Goal: Information Seeking & Learning: Compare options

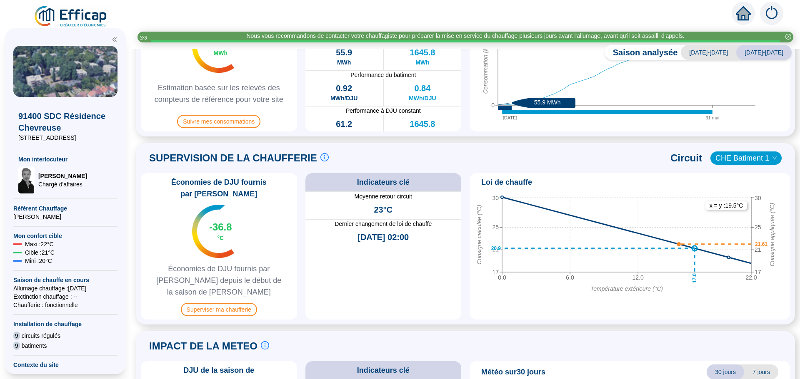
scroll to position [333, 0]
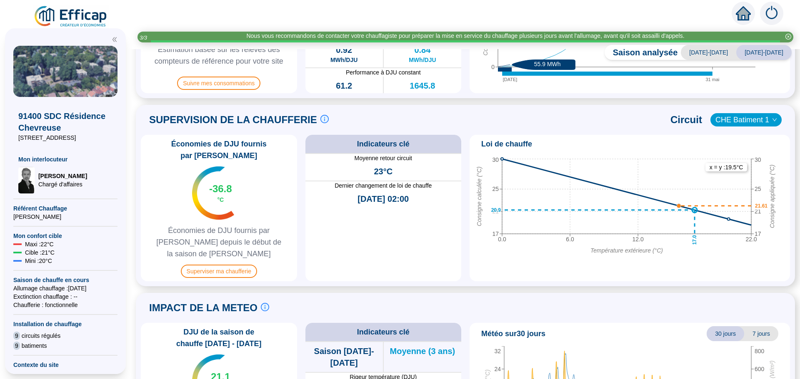
click at [736, 120] on span "CHE Batiment 1" at bounding box center [745, 120] width 61 height 12
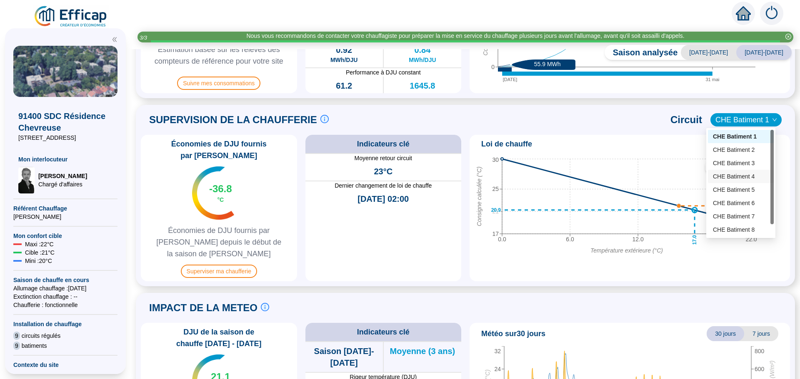
click at [739, 174] on div "CHE Batiment 4" at bounding box center [741, 176] width 56 height 9
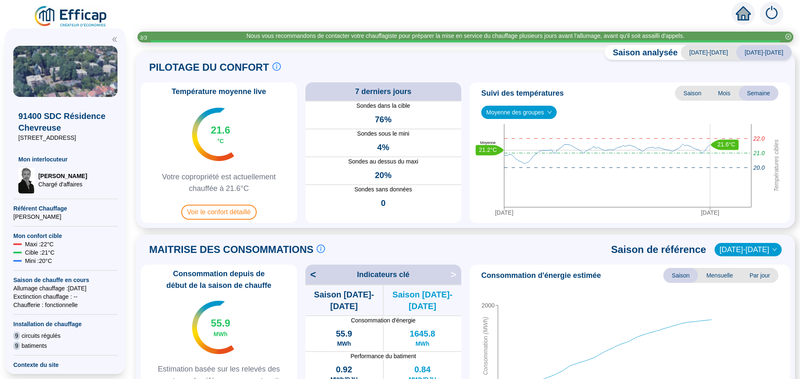
scroll to position [0, 0]
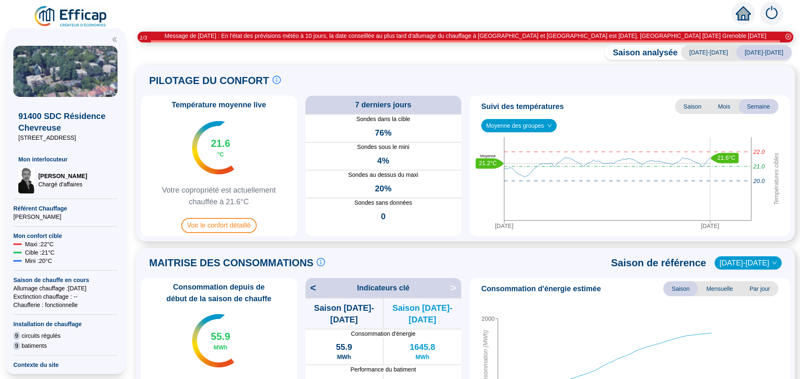
click at [594, 275] on div "MAITRISE DES CONSOMMATIONS Les consommations d'énergie proviennent des fourniss…" at bounding box center [465, 339] width 649 height 173
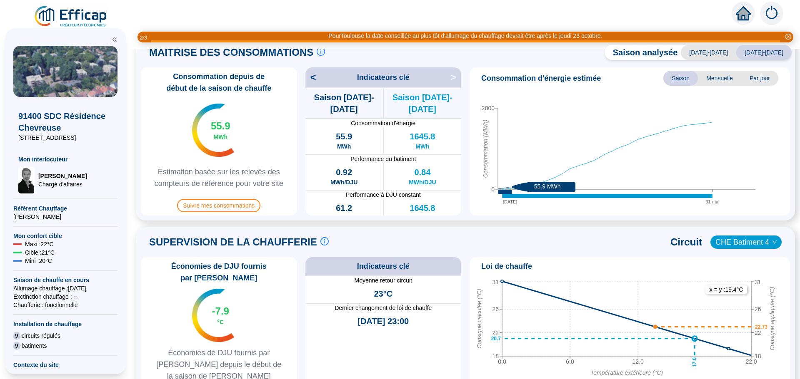
scroll to position [216, 0]
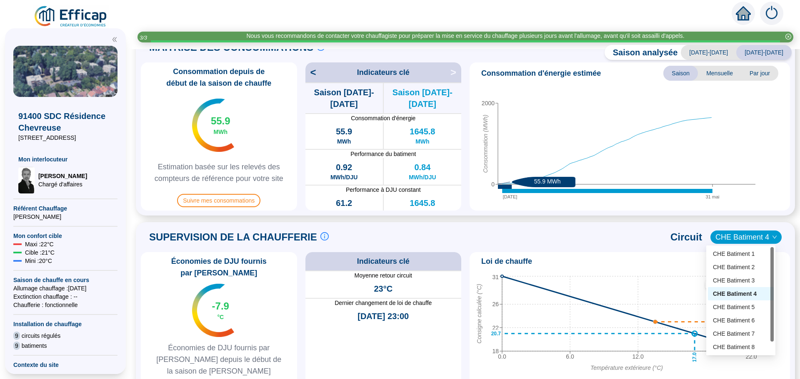
click at [732, 242] on span "CHE Batiment 4" at bounding box center [745, 237] width 61 height 12
click at [733, 255] on div "CHE Batiment 1" at bounding box center [741, 254] width 56 height 9
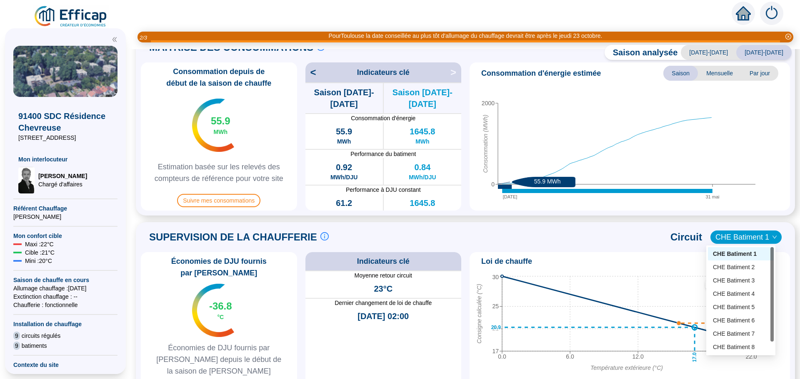
click at [750, 241] on span "CHE Batiment 1" at bounding box center [745, 237] width 61 height 12
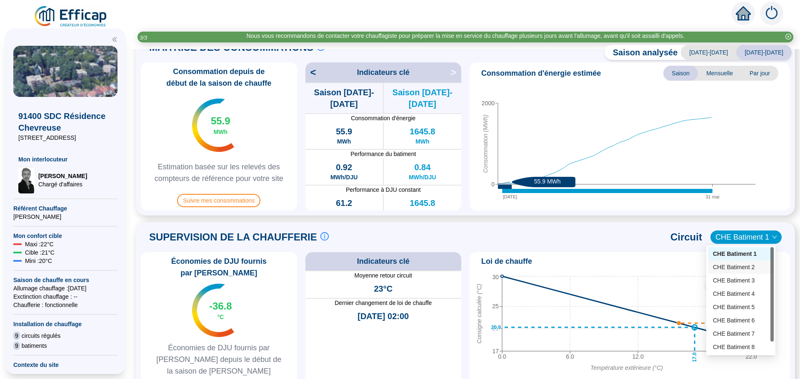
click at [747, 265] on div "CHE Batiment 2" at bounding box center [741, 267] width 56 height 9
click at [746, 238] on span "CHE Batiment 2" at bounding box center [745, 237] width 61 height 12
click at [746, 253] on div "CHE Batiment 1" at bounding box center [741, 254] width 56 height 9
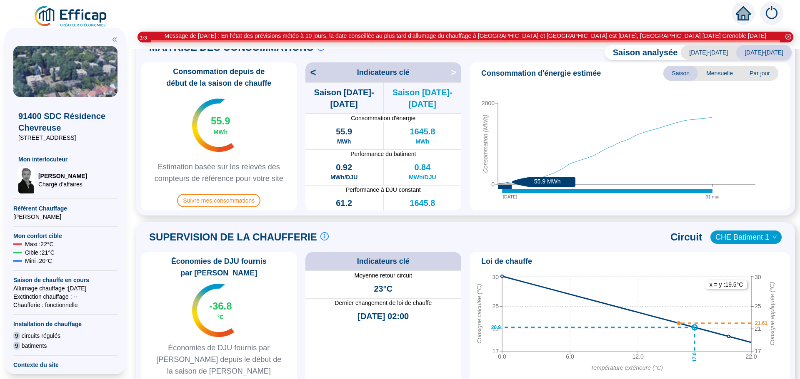
click at [746, 232] on span "CHE Batiment 1" at bounding box center [745, 237] width 61 height 12
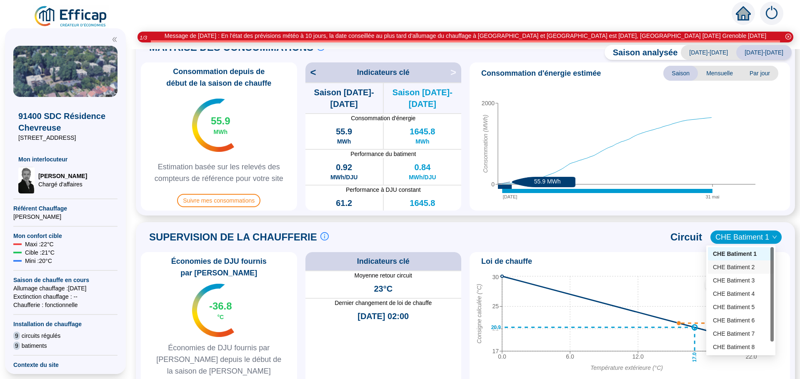
click at [752, 270] on div "CHE Batiment 2" at bounding box center [741, 267] width 56 height 9
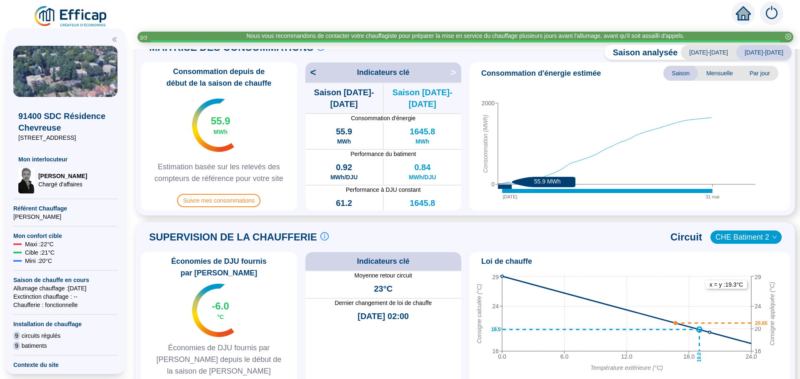
click at [750, 240] on span "CHE Batiment 2" at bounding box center [745, 237] width 61 height 12
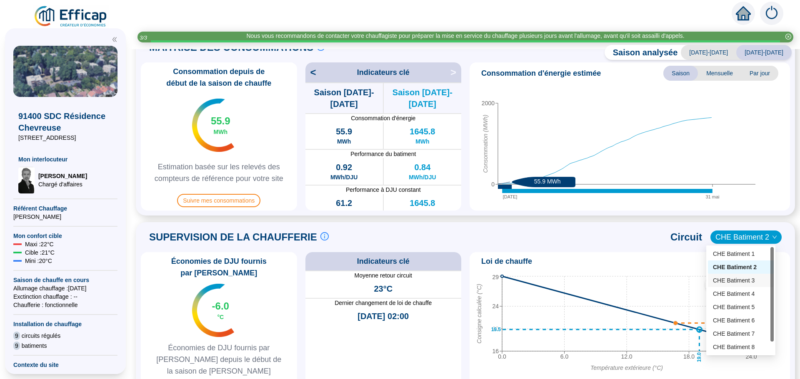
click at [750, 281] on div "CHE Batiment 3" at bounding box center [741, 281] width 56 height 9
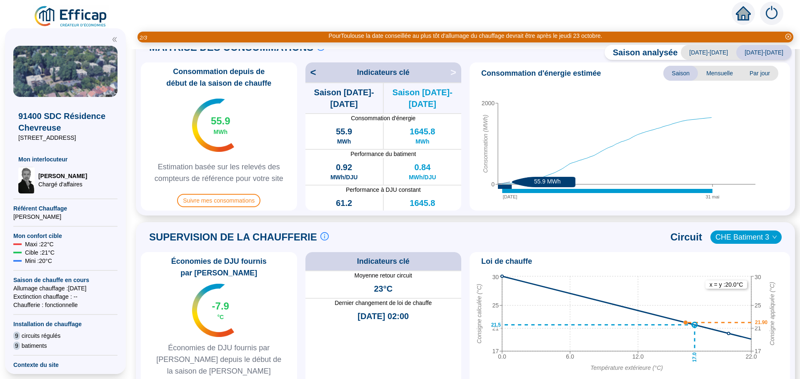
click at [763, 242] on span "CHE Batiment 3" at bounding box center [745, 237] width 61 height 12
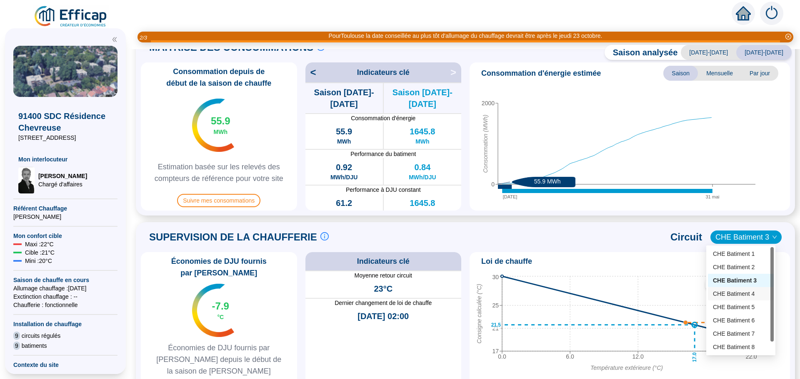
click at [750, 294] on div "CHE Batiment 4" at bounding box center [741, 294] width 56 height 9
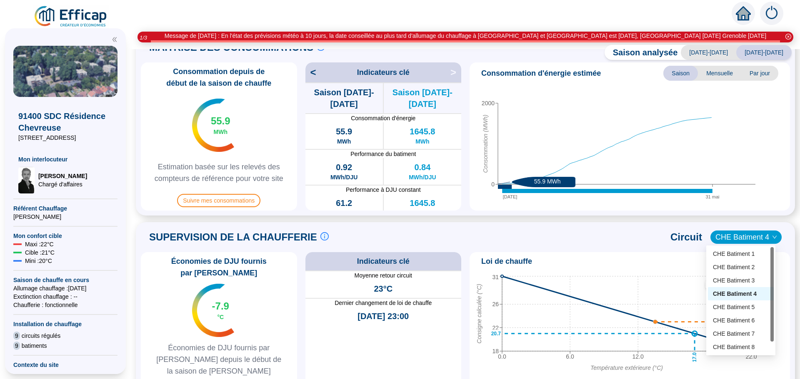
click at [757, 236] on span "CHE Batiment 4" at bounding box center [745, 237] width 61 height 12
click at [749, 310] on div "CHE Batiment 5" at bounding box center [741, 307] width 56 height 9
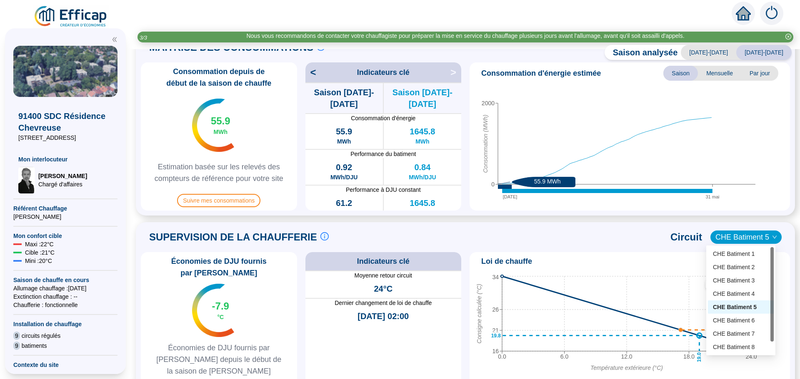
click at [728, 235] on span "CHE Batiment 5" at bounding box center [745, 237] width 61 height 12
click at [758, 321] on div "CHE Batiment 6" at bounding box center [741, 320] width 56 height 9
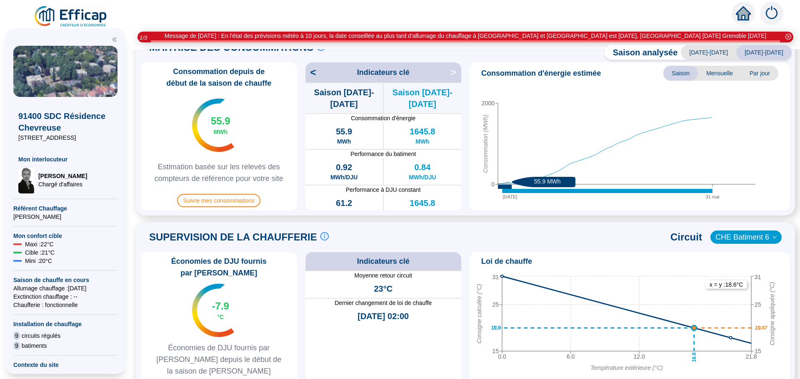
click at [738, 235] on span "CHE Batiment 6" at bounding box center [745, 237] width 61 height 12
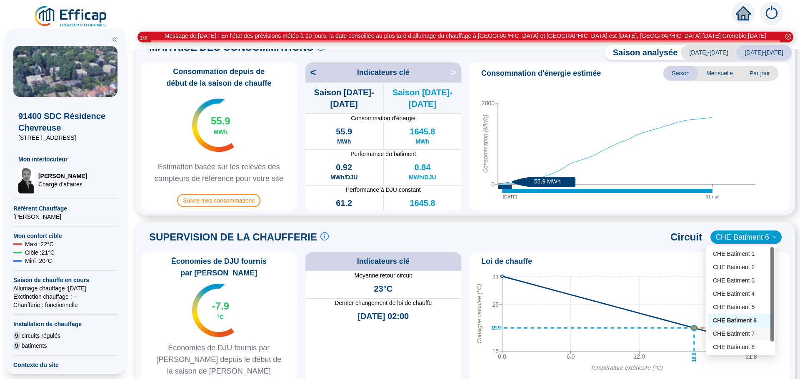
click at [740, 333] on div "CHE Batiment 7" at bounding box center [741, 334] width 56 height 9
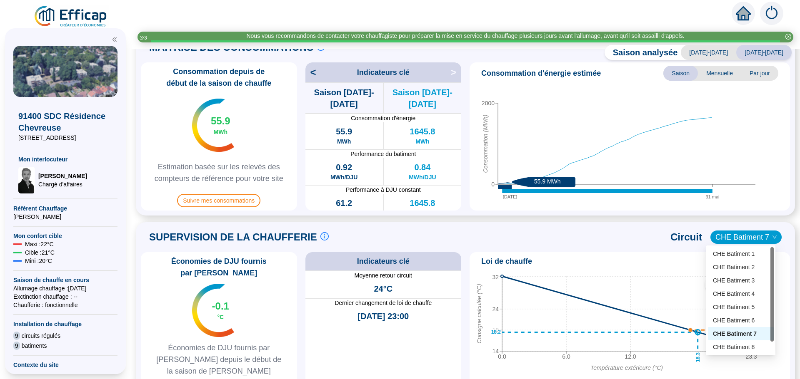
click at [725, 236] on span "CHE Batiment 7" at bounding box center [745, 237] width 61 height 12
click at [740, 347] on div "CHE Batiment 8" at bounding box center [741, 347] width 56 height 9
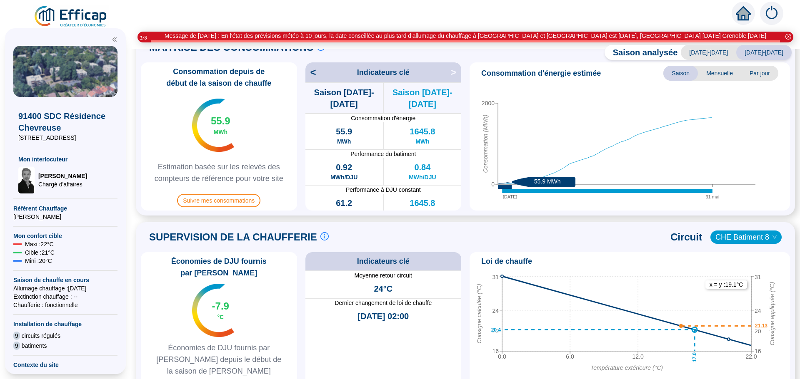
click at [738, 243] on span "CHE Batiment 8" at bounding box center [745, 237] width 61 height 12
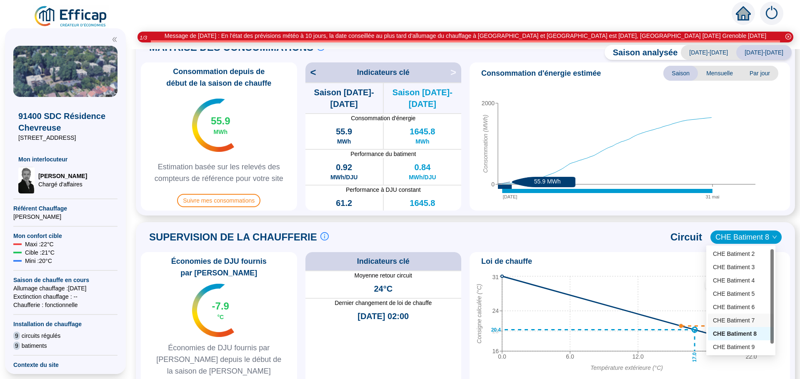
scroll to position [13, 0]
drag, startPoint x: 772, startPoint y: 334, endPoint x: 753, endPoint y: 366, distance: 36.8
click at [772, 365] on body "X 91400 SDC Résidence Chevreuse [STREET_ADDRESS] Mon interlocuteur [PERSON_NAME…" at bounding box center [400, 189] width 800 height 379
click at [738, 348] on div "CHE Batiment 9" at bounding box center [741, 347] width 56 height 9
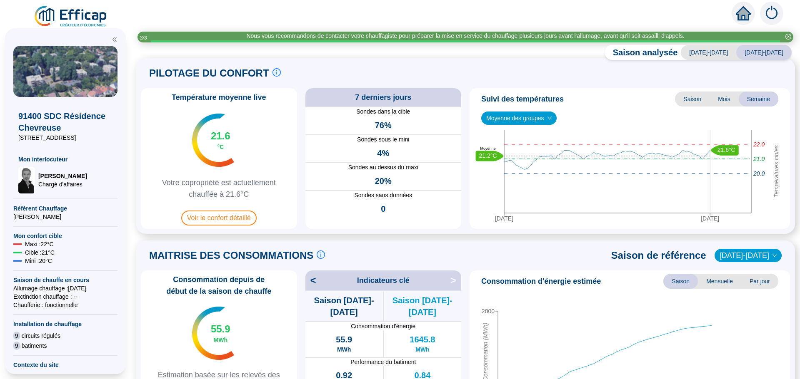
scroll to position [0, 0]
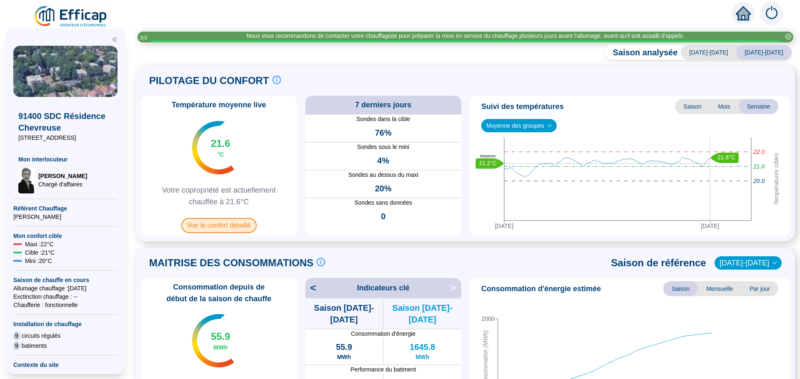
click at [226, 226] on span "Voir le confort détaillé" at bounding box center [218, 225] width 75 height 15
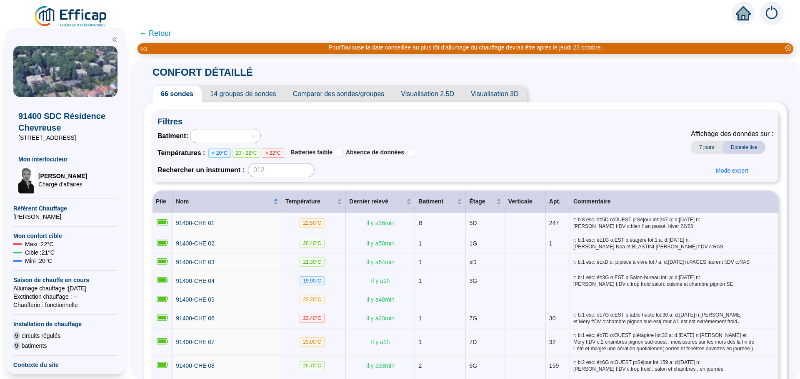
click at [338, 93] on span "Comparer des sondes/groupes" at bounding box center [338, 94] width 108 height 17
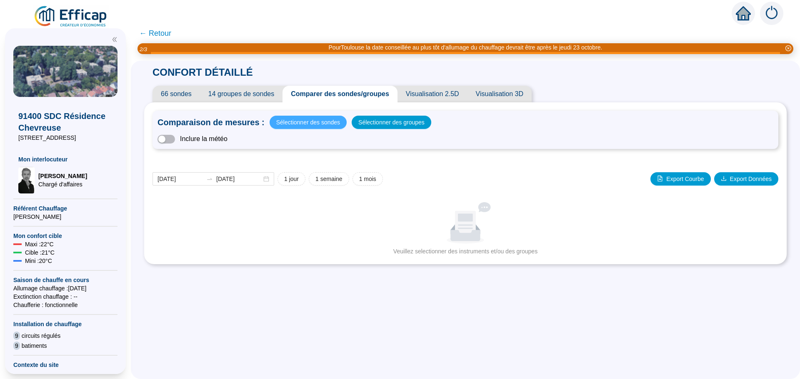
click at [302, 125] on span "Sélectionner des sondes" at bounding box center [308, 123] width 64 height 12
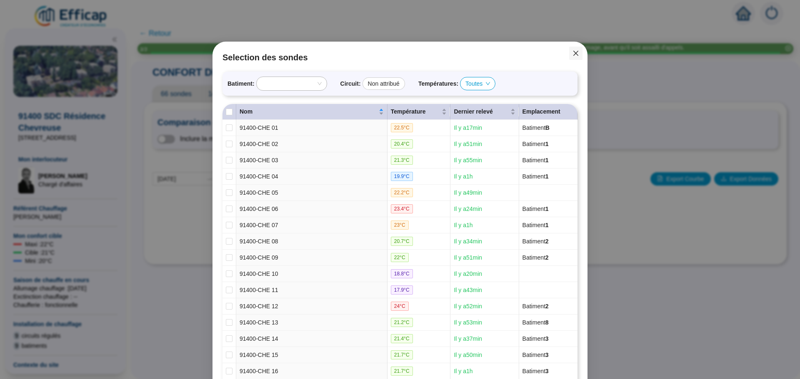
click at [572, 53] on icon "close" at bounding box center [575, 53] width 7 height 7
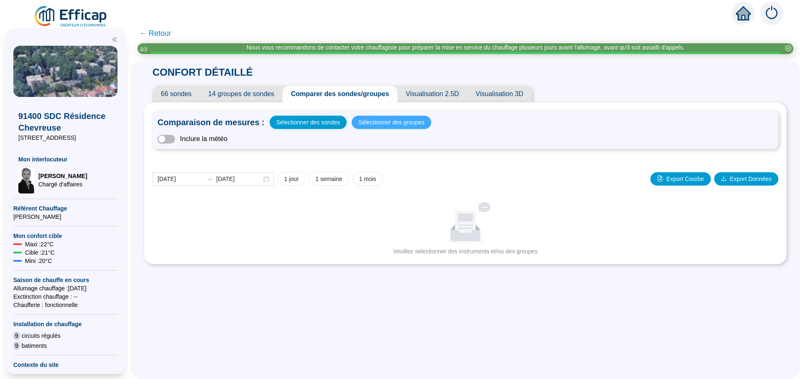
click at [374, 120] on span "Sélectionner des groupes" at bounding box center [391, 123] width 66 height 12
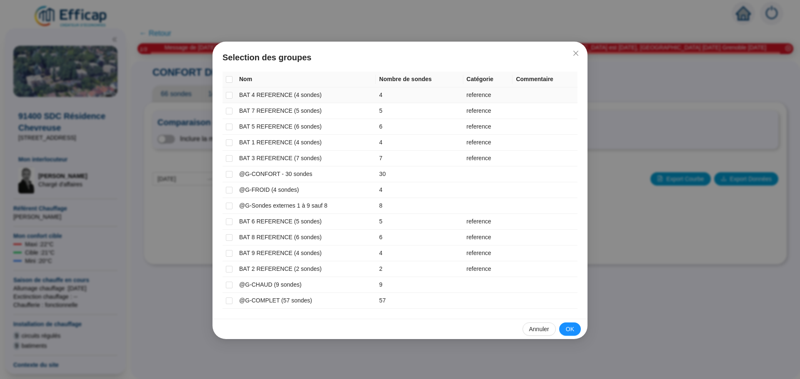
drag, startPoint x: 229, startPoint y: 94, endPoint x: 229, endPoint y: 103, distance: 9.6
click at [229, 95] on input "checkbox" at bounding box center [229, 95] width 7 height 7
checkbox input "true"
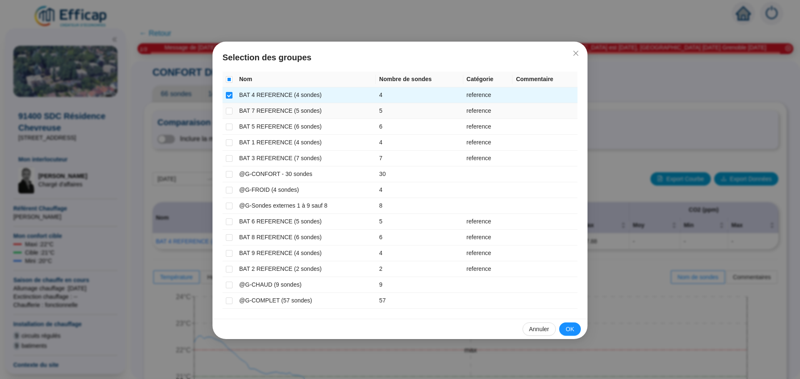
drag, startPoint x: 230, startPoint y: 108, endPoint x: 231, endPoint y: 117, distance: 8.4
click at [231, 111] on input "checkbox" at bounding box center [229, 111] width 7 height 7
checkbox input "true"
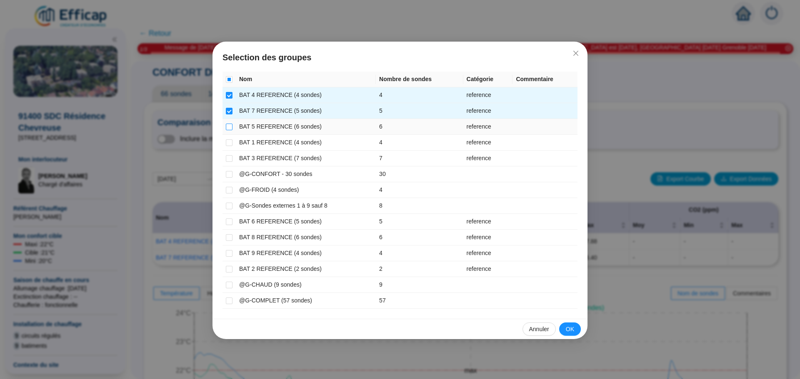
click at [231, 126] on input "checkbox" at bounding box center [229, 127] width 7 height 7
checkbox input "true"
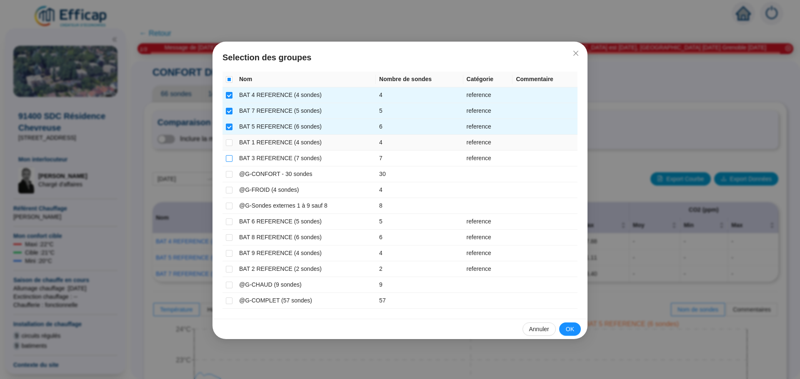
drag, startPoint x: 230, startPoint y: 144, endPoint x: 228, endPoint y: 159, distance: 15.1
click at [228, 157] on tbody "BAT 4 REFERENCE (4 sondes) 4 reference BAT 7 REFERENCE (5 sondes) 5 reference B…" at bounding box center [399, 198] width 355 height 222
click at [228, 144] on input "checkbox" at bounding box center [229, 143] width 7 height 7
checkbox input "true"
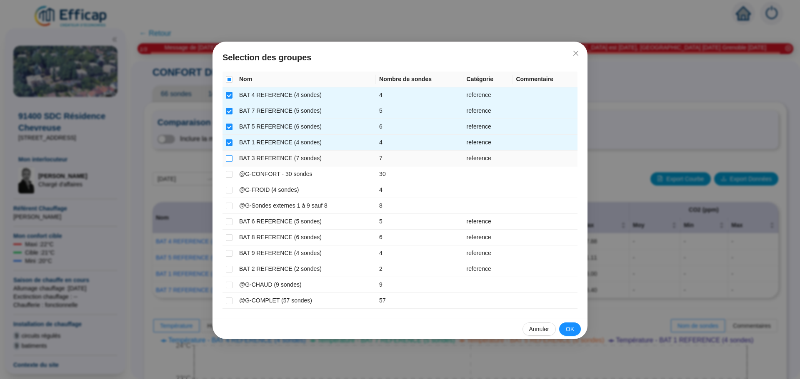
click at [228, 160] on input "checkbox" at bounding box center [229, 158] width 7 height 7
checkbox input "true"
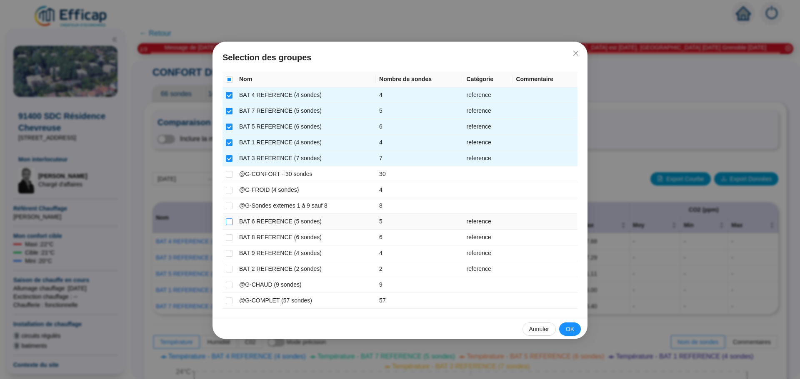
click at [232, 223] on input "checkbox" at bounding box center [229, 222] width 7 height 7
checkbox input "true"
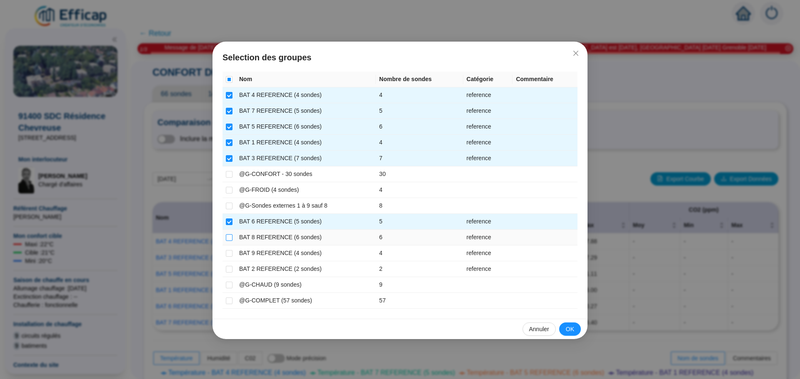
click at [226, 237] on input "checkbox" at bounding box center [229, 237] width 7 height 7
checkbox input "true"
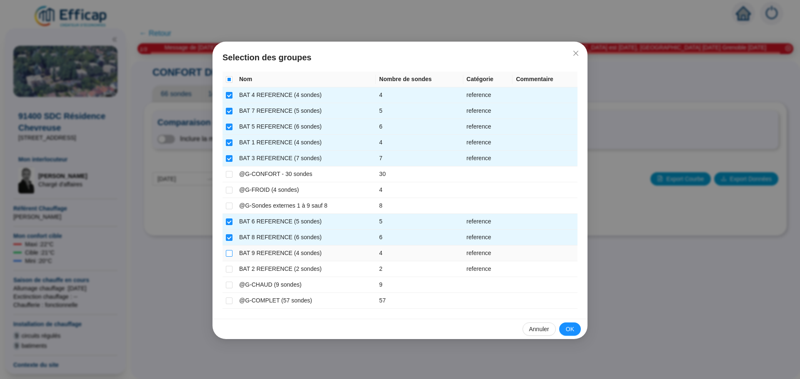
click at [228, 254] on input "checkbox" at bounding box center [229, 253] width 7 height 7
checkbox input "true"
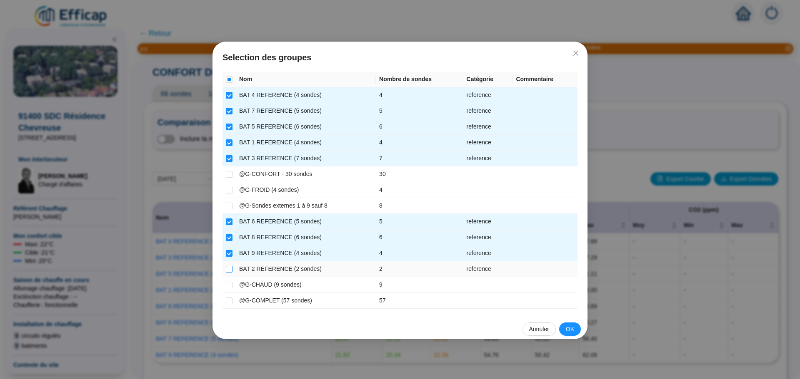
click at [227, 269] on input "checkbox" at bounding box center [229, 269] width 7 height 7
checkbox input "true"
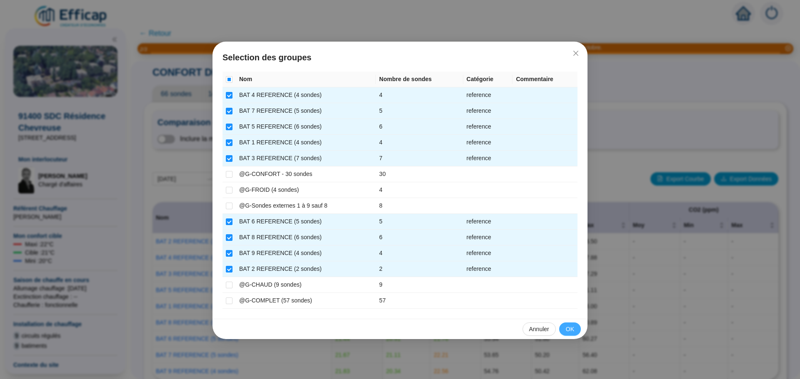
click at [565, 330] on button "OK" at bounding box center [570, 329] width 22 height 13
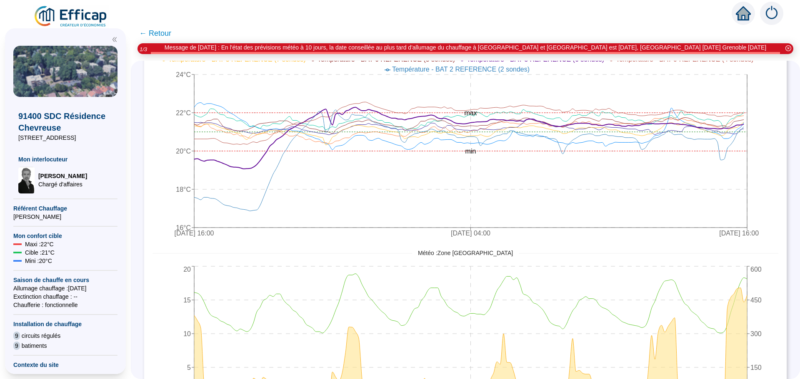
scroll to position [374, 0]
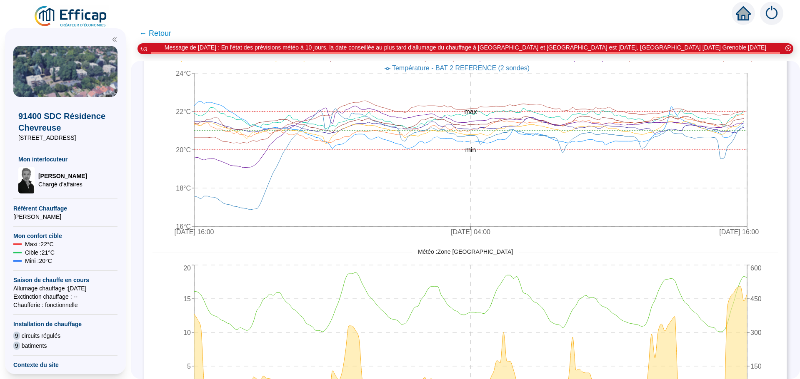
click at [167, 36] on span "← Retour" at bounding box center [155, 33] width 32 height 12
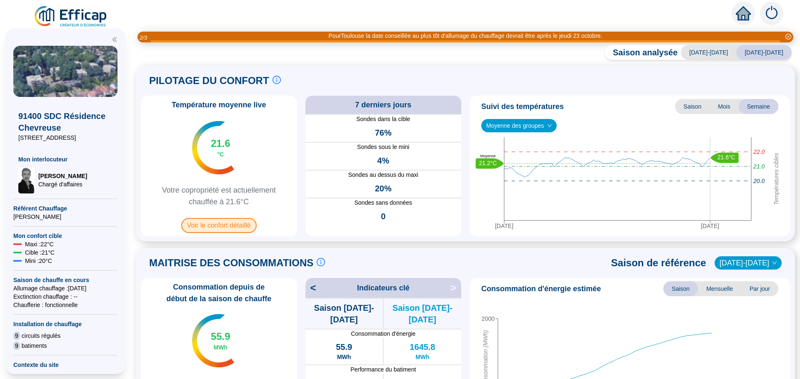
click at [224, 225] on span "Voir le confort détaillé" at bounding box center [218, 225] width 75 height 15
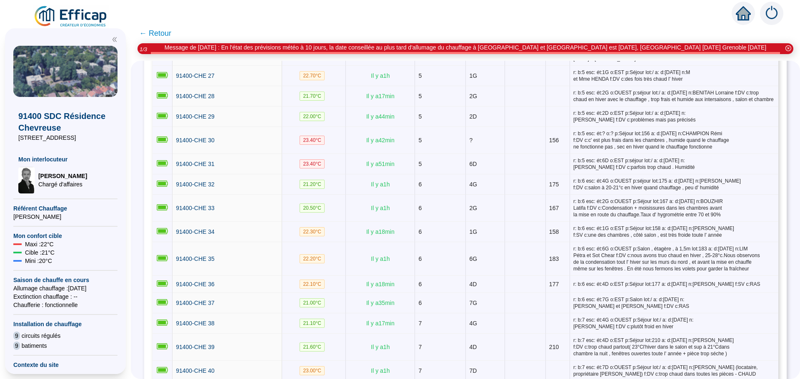
scroll to position [673, 0]
click at [167, 34] on span "← Retour" at bounding box center [155, 33] width 32 height 12
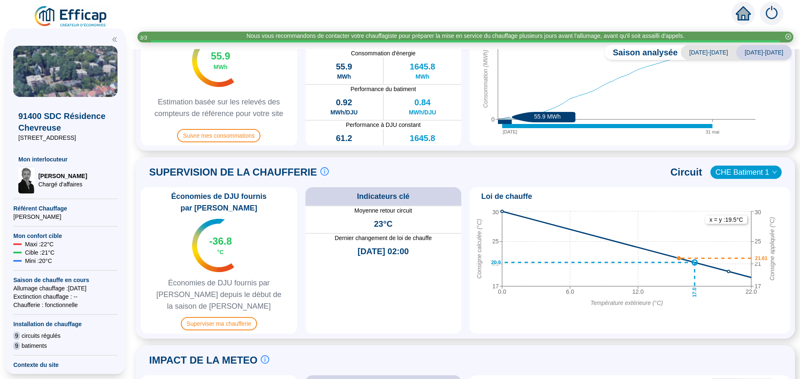
scroll to position [333, 0]
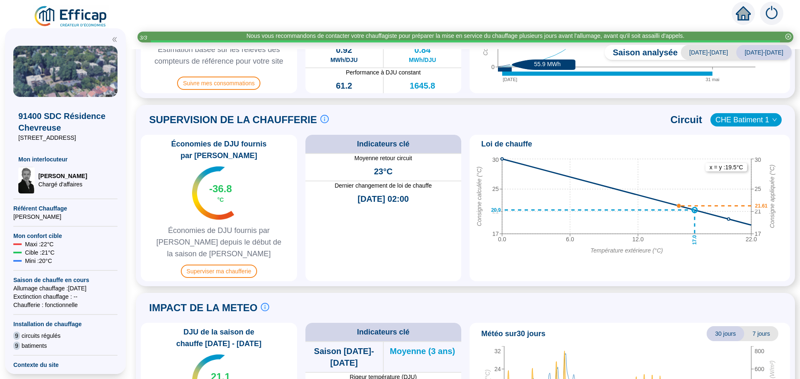
click at [755, 121] on span "CHE Batiment 1" at bounding box center [745, 120] width 61 height 12
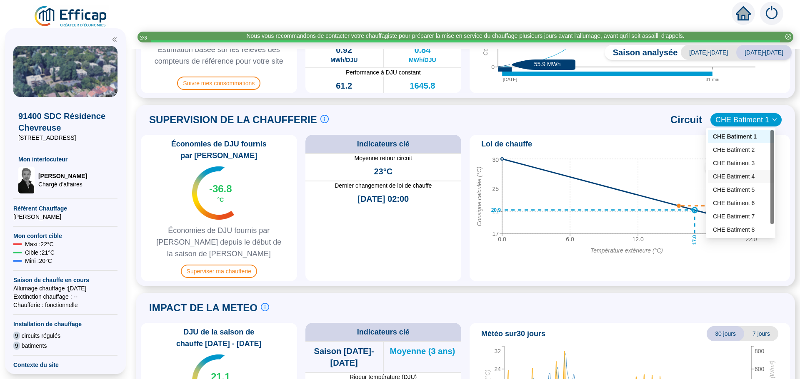
click at [738, 174] on div "CHE Batiment 4" at bounding box center [741, 176] width 56 height 9
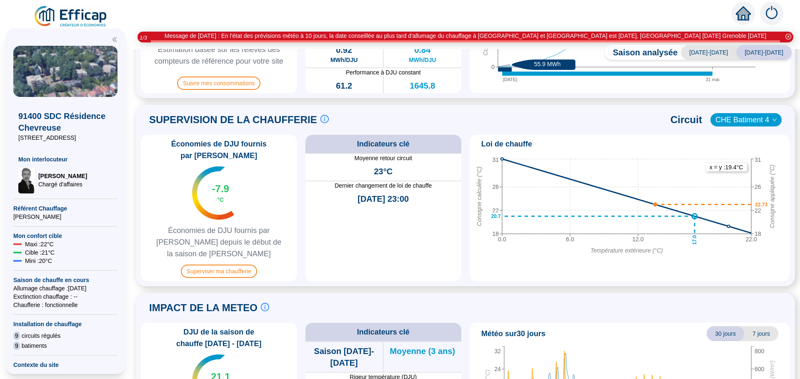
click at [631, 298] on div "IMPACT DE LA METEO Le suivi de la météo est crucial pour comprendre les consomm…" at bounding box center [465, 308] width 649 height 20
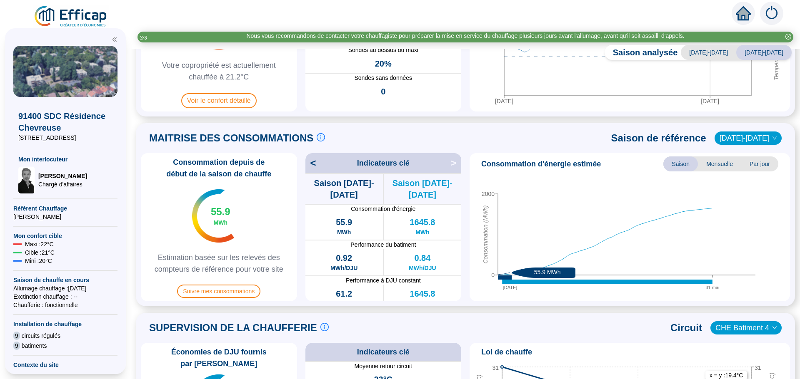
scroll to position [0, 0]
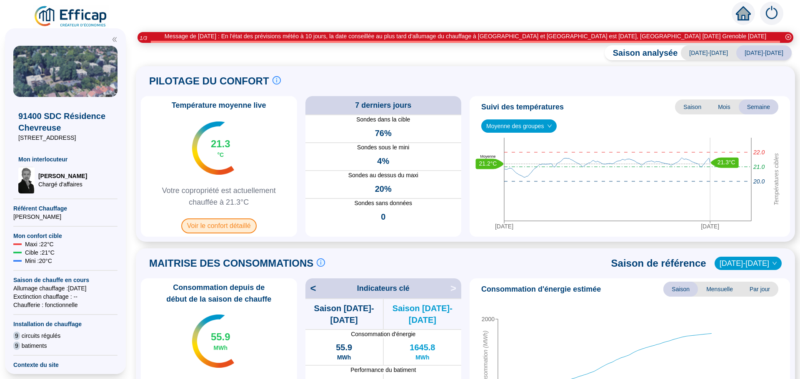
click at [221, 228] on span "Voir le confort détaillé" at bounding box center [218, 226] width 75 height 15
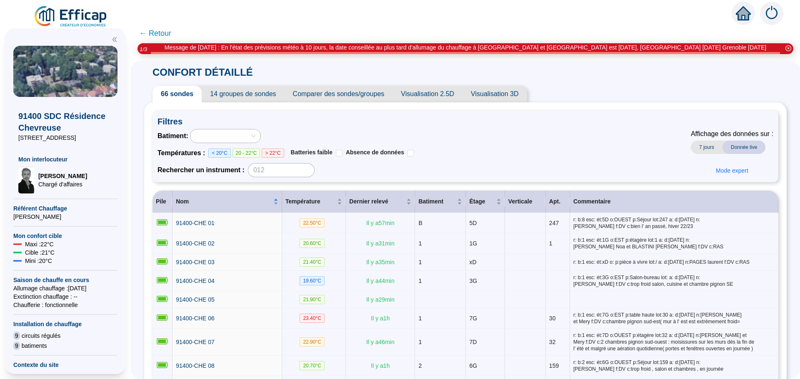
click at [339, 92] on span "Comparer des sondes/groupes" at bounding box center [338, 94] width 108 height 17
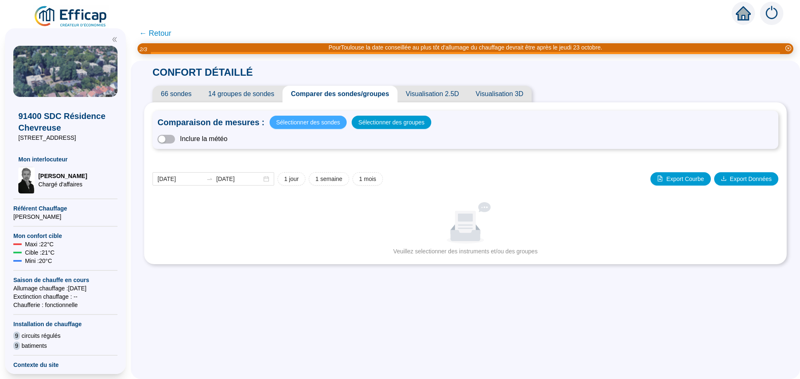
click at [314, 121] on span "Sélectionner des sondes" at bounding box center [308, 123] width 64 height 12
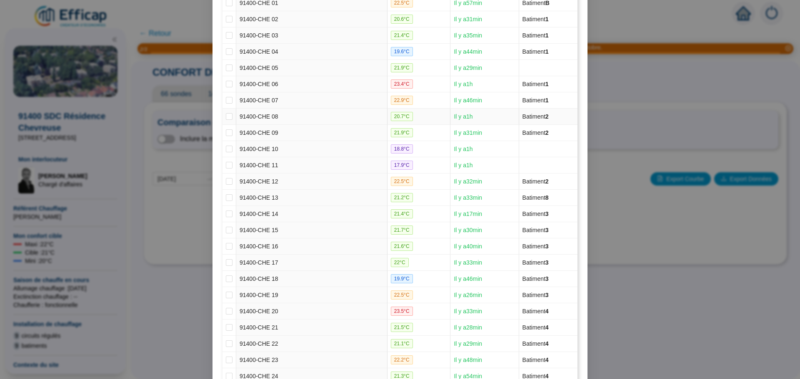
scroll to position [208, 0]
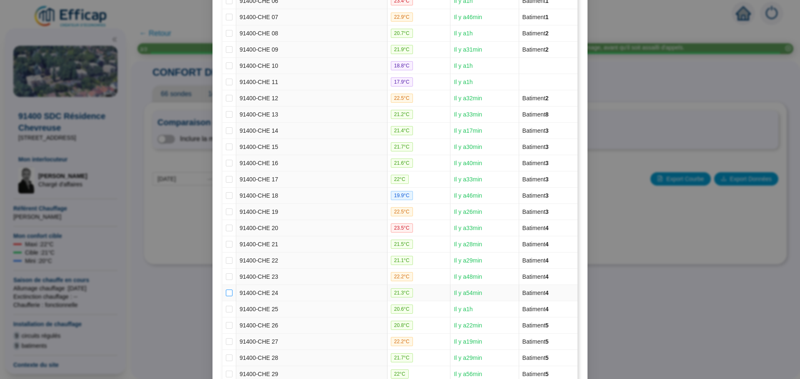
click at [226, 294] on input "checkbox" at bounding box center [229, 293] width 7 height 7
checkbox input "true"
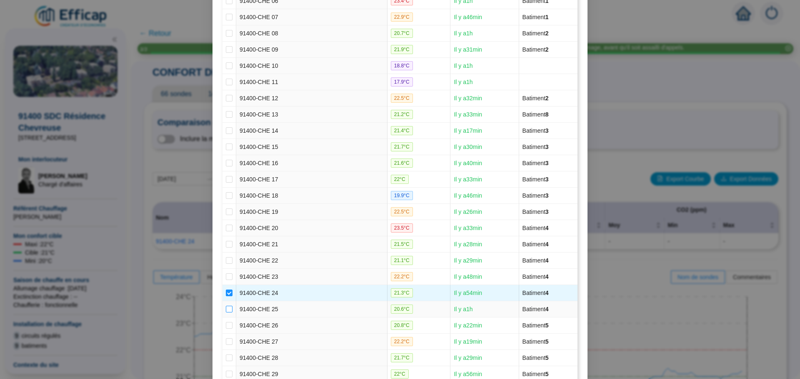
click at [226, 311] on input "checkbox" at bounding box center [229, 309] width 7 height 7
checkbox input "true"
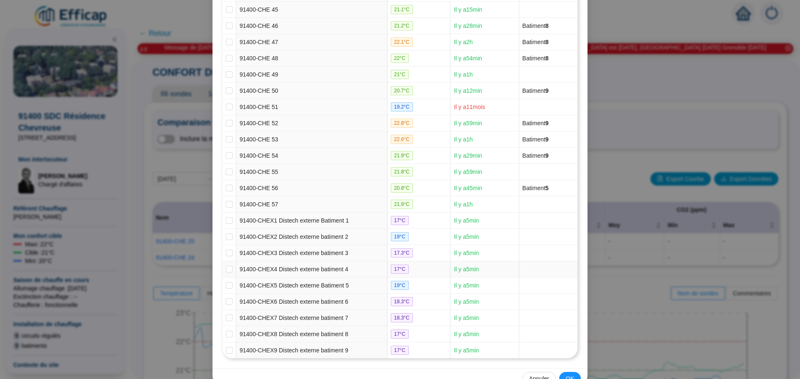
scroll to position [852, 0]
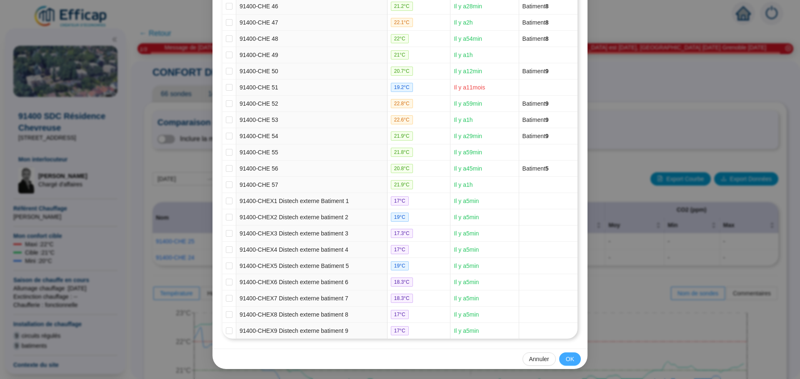
click at [568, 361] on span "OK" at bounding box center [570, 359] width 8 height 9
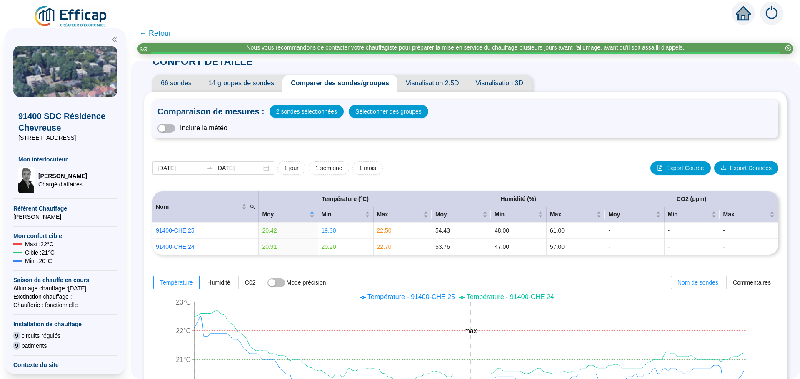
scroll to position [0, 0]
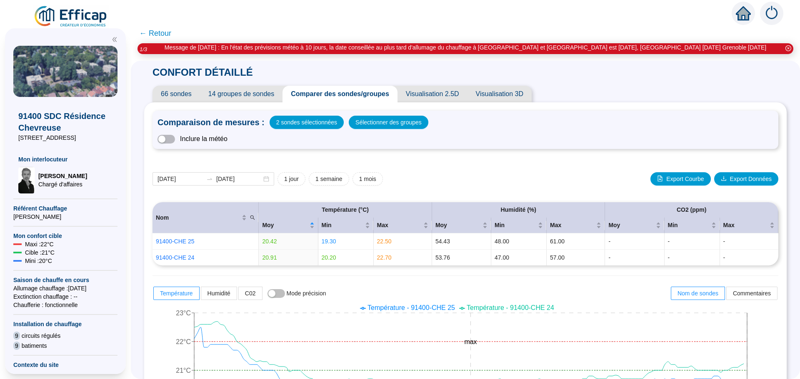
click at [167, 34] on span "← Retour" at bounding box center [155, 33] width 32 height 12
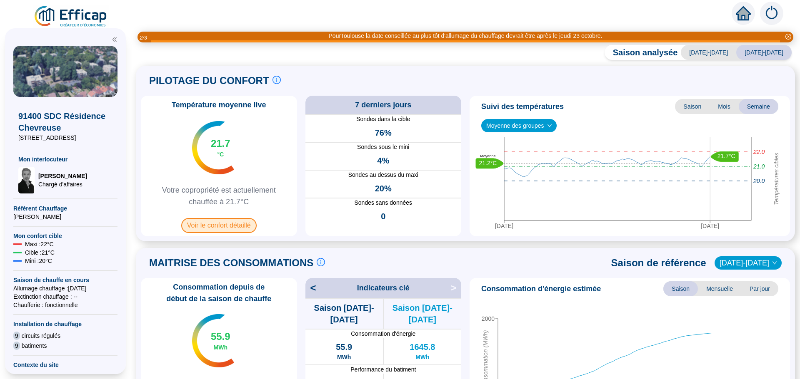
click at [214, 227] on span "Voir le confort détaillé" at bounding box center [218, 225] width 75 height 15
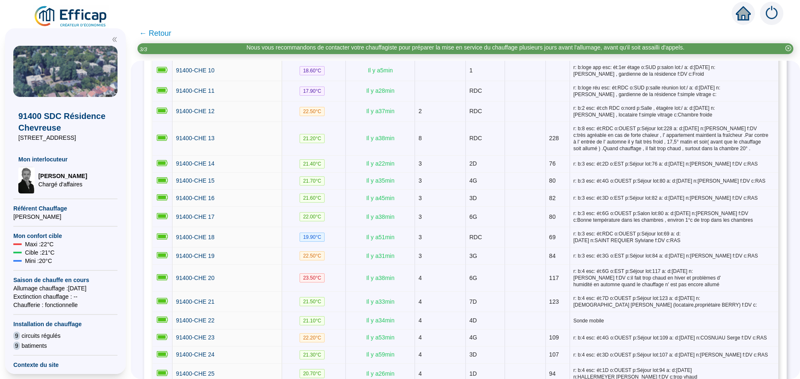
scroll to position [458, 0]
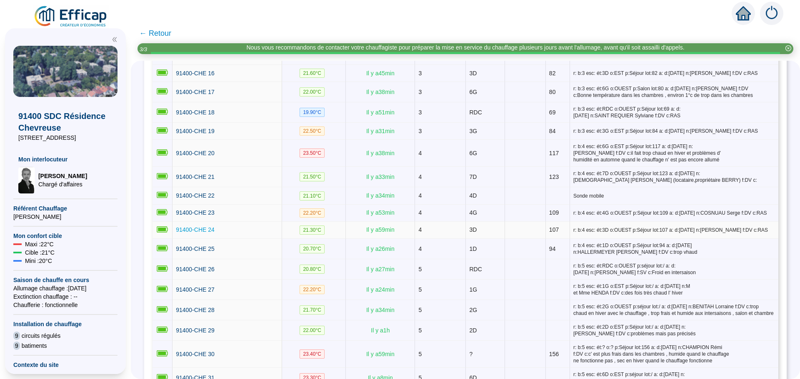
click at [195, 227] on span "91400-CHE 24" at bounding box center [195, 230] width 39 height 7
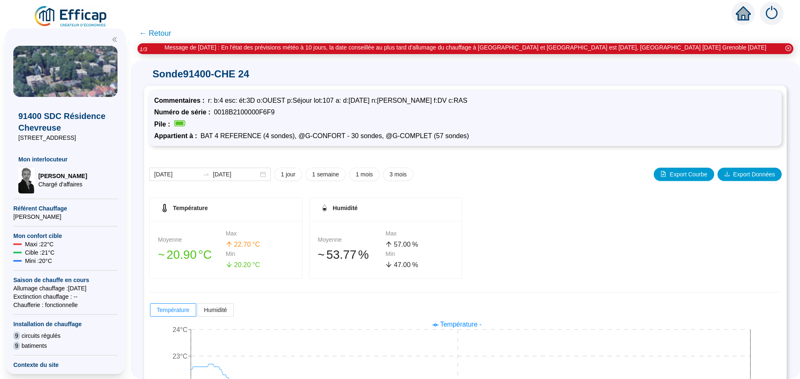
click at [148, 31] on span "← Retour" at bounding box center [155, 33] width 32 height 12
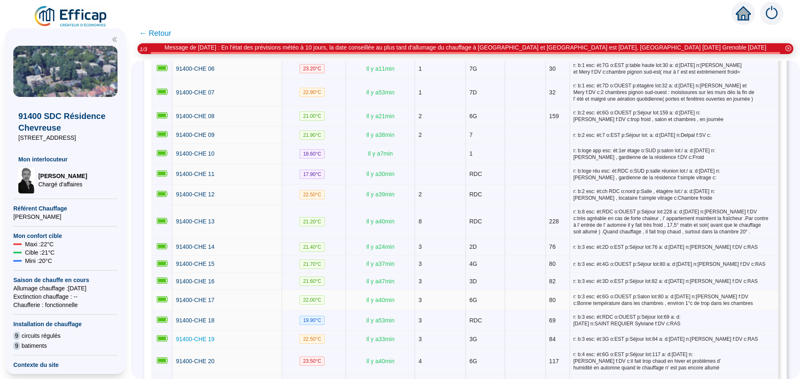
scroll to position [416, 0]
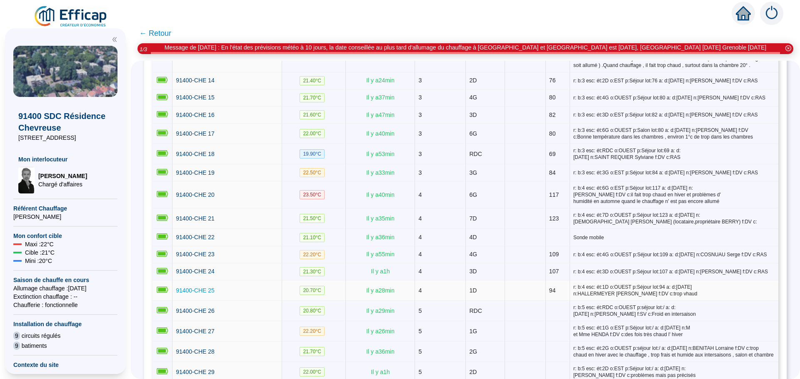
click at [203, 287] on span "91400-CHE 25" at bounding box center [195, 290] width 39 height 7
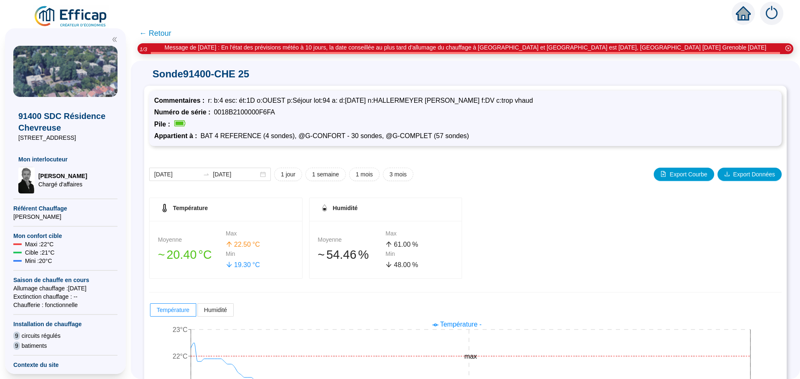
scroll to position [83, 0]
